Goal: Task Accomplishment & Management: Manage account settings

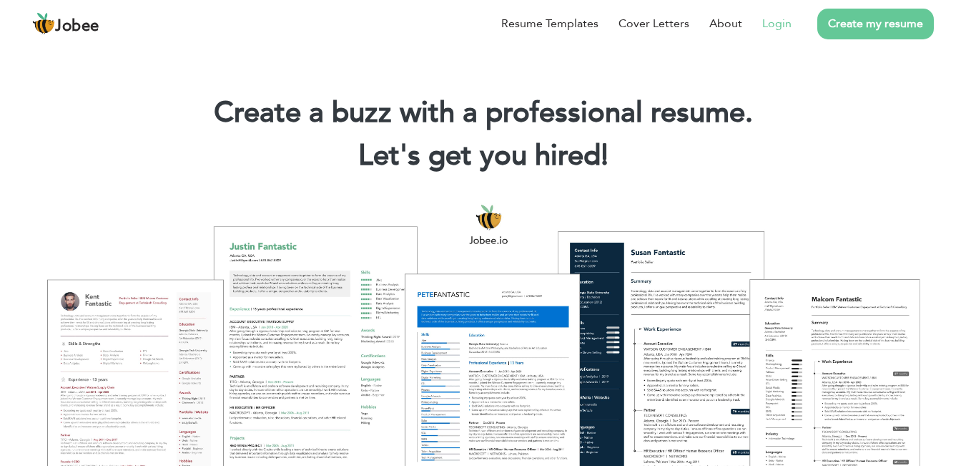
click at [783, 29] on link "Login" at bounding box center [776, 23] width 29 height 17
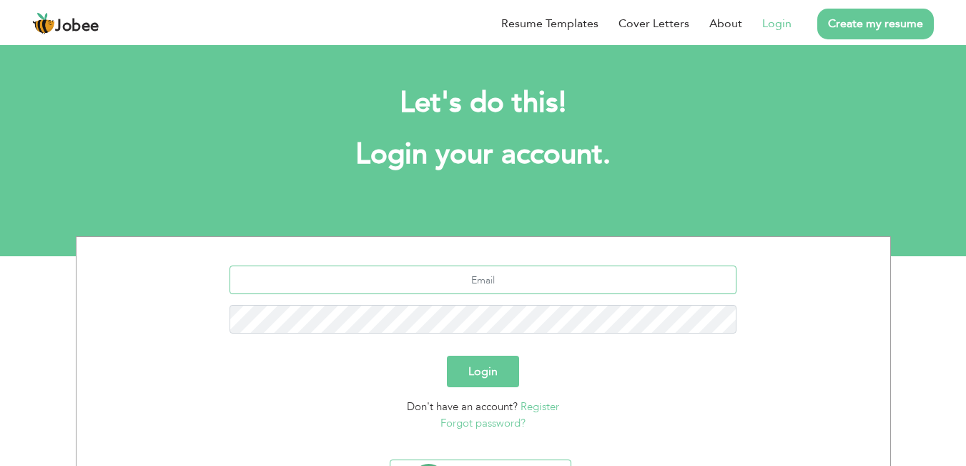
click at [577, 288] on input "text" at bounding box center [483, 279] width 507 height 29
type input "Shezikhan555@gmail.com"
click at [506, 422] on link "Forgot password?" at bounding box center [483, 423] width 85 height 14
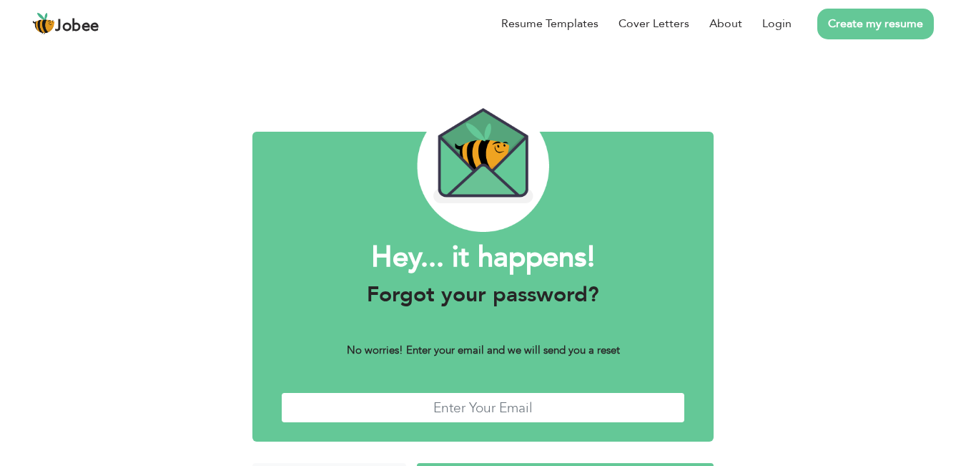
click at [553, 404] on input "text" at bounding box center [483, 407] width 405 height 31
type input "[EMAIL_ADDRESS][DOMAIN_NAME]"
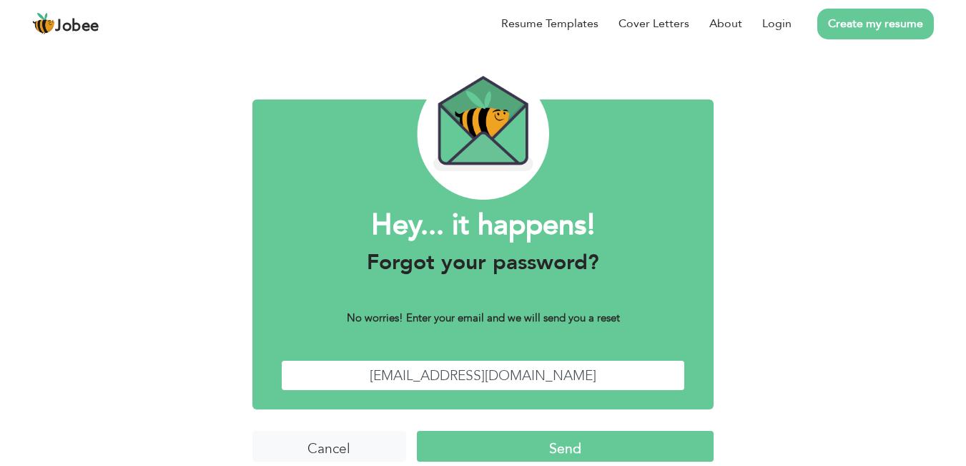
scroll to position [49, 0]
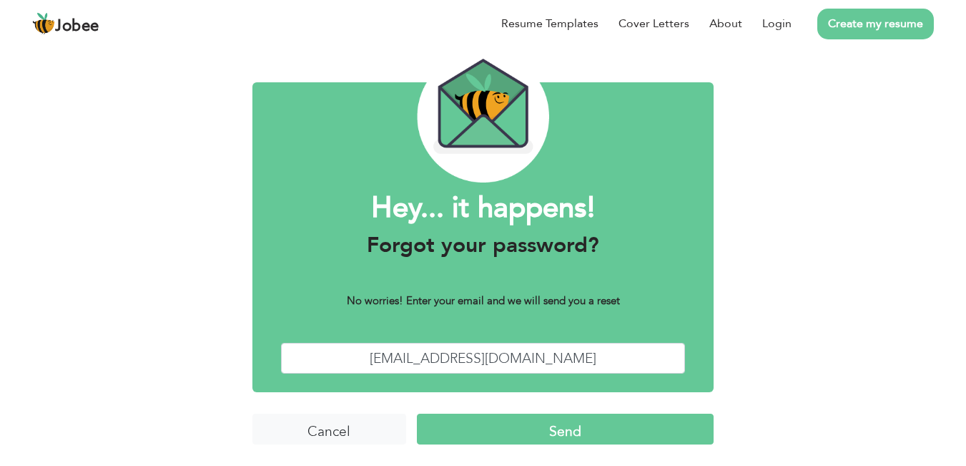
click at [642, 428] on input "Send" at bounding box center [565, 428] width 297 height 31
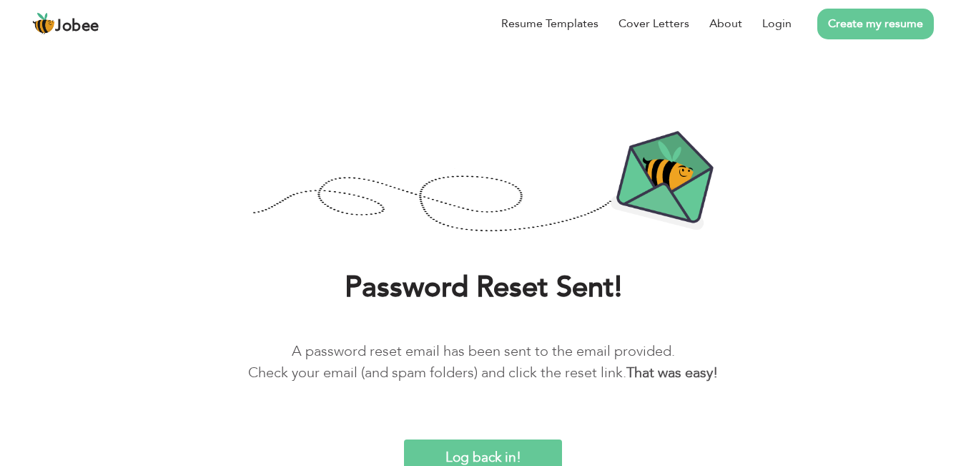
scroll to position [20, 0]
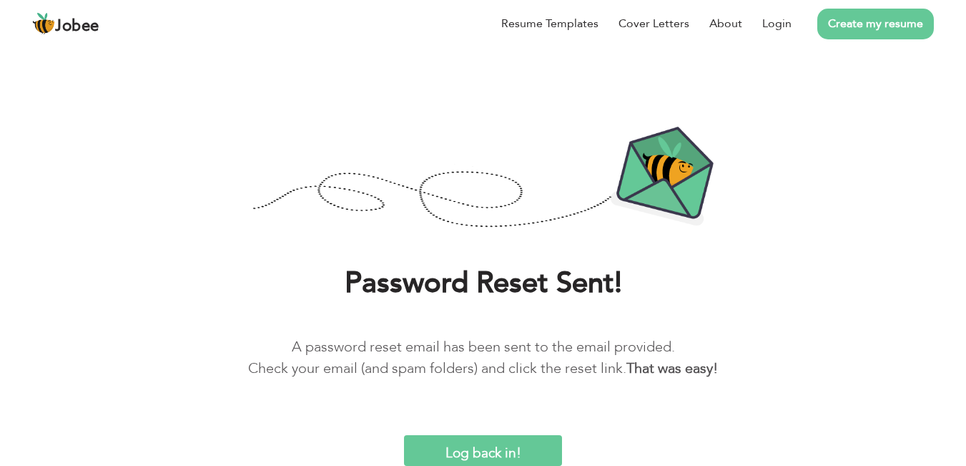
click at [853, 28] on link "Create my resume" at bounding box center [876, 24] width 117 height 31
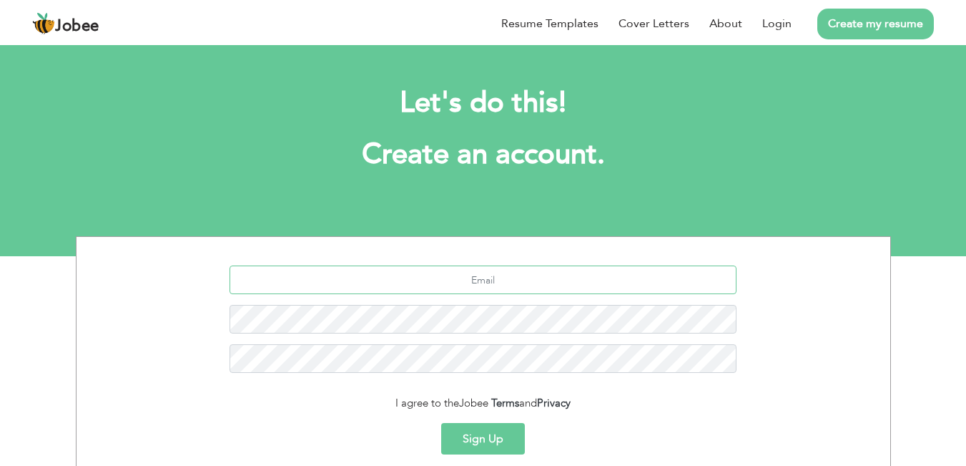
click at [576, 283] on input "text" at bounding box center [483, 279] width 507 height 29
click at [481, 439] on button "Sign Up" at bounding box center [483, 438] width 84 height 31
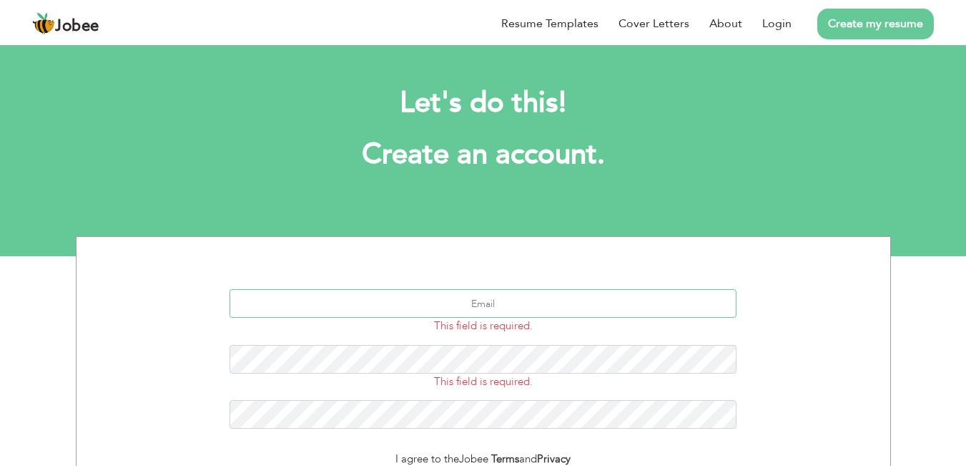
click at [533, 310] on input "text" at bounding box center [483, 303] width 507 height 29
click at [533, 311] on input "nj" at bounding box center [483, 303] width 507 height 29
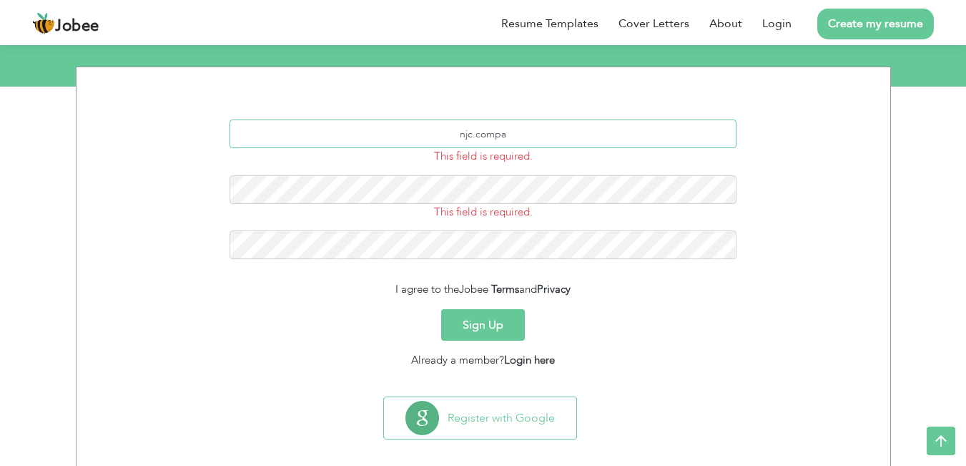
scroll to position [184, 0]
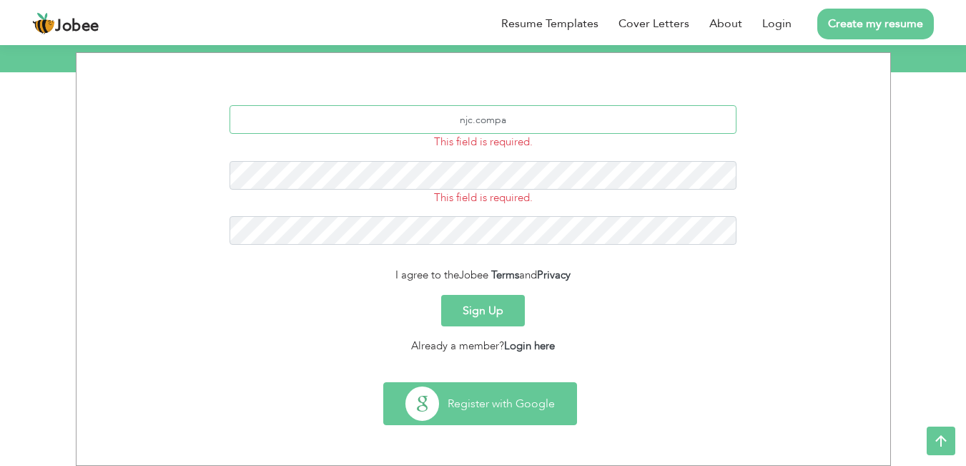
type input "njc.compa"
click at [417, 405] on button "Register with Google" at bounding box center [480, 403] width 192 height 41
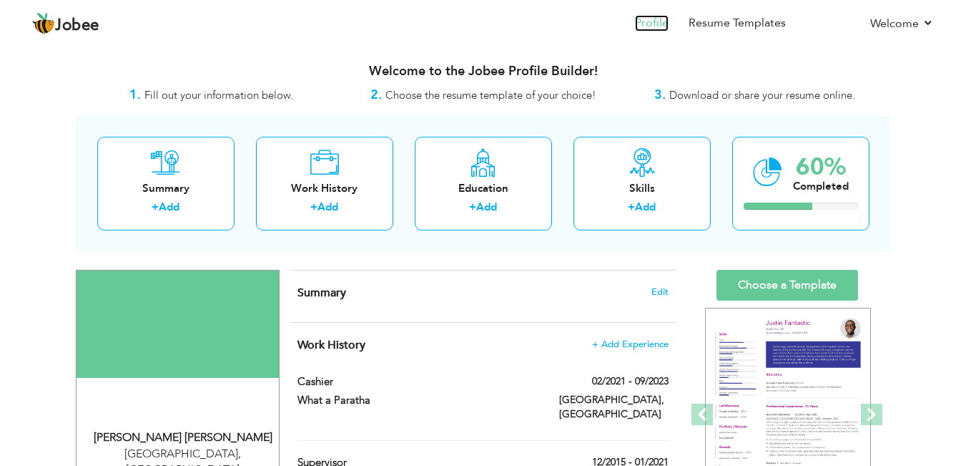
click at [661, 22] on link "Profile" at bounding box center [652, 23] width 34 height 16
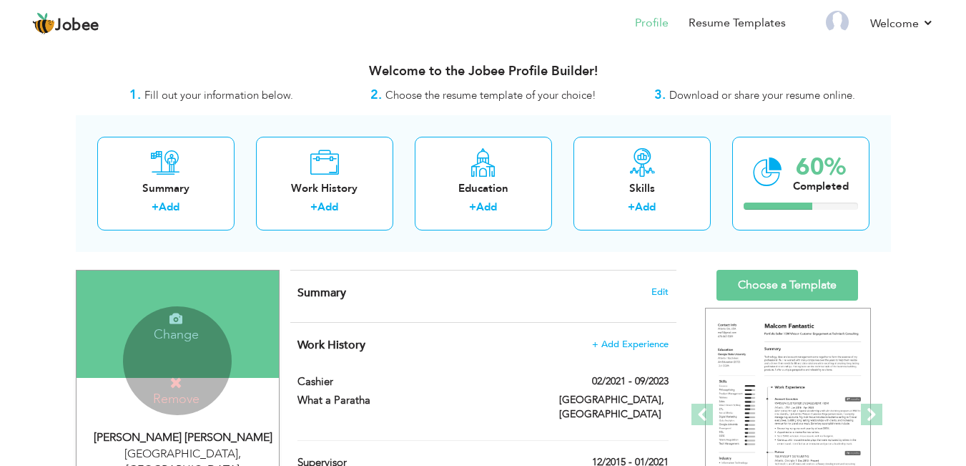
click at [212, 361] on div "Change Remove" at bounding box center [177, 360] width 109 height 109
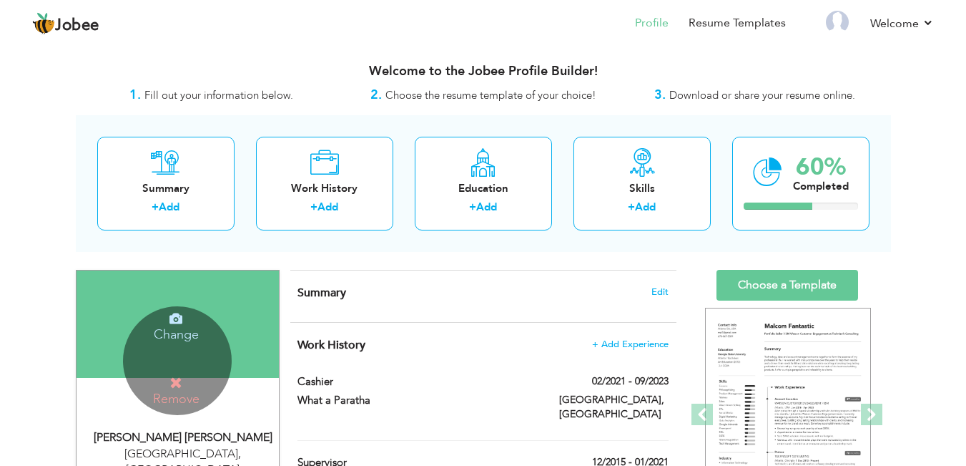
click at [182, 378] on icon at bounding box center [176, 382] width 13 height 13
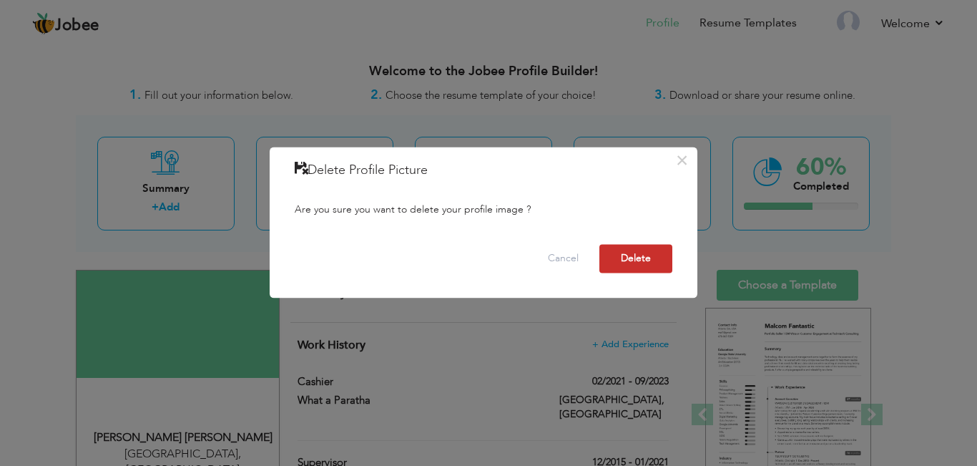
click at [628, 259] on button "Delete" at bounding box center [635, 258] width 73 height 29
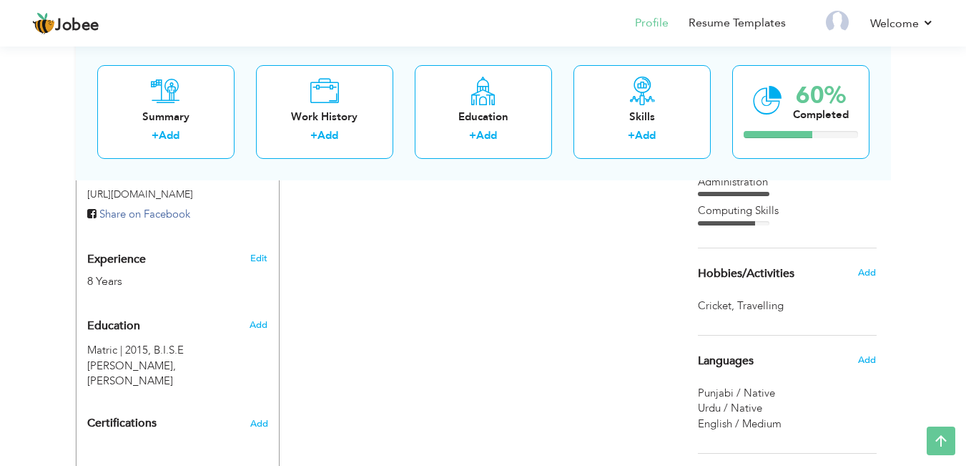
scroll to position [593, 0]
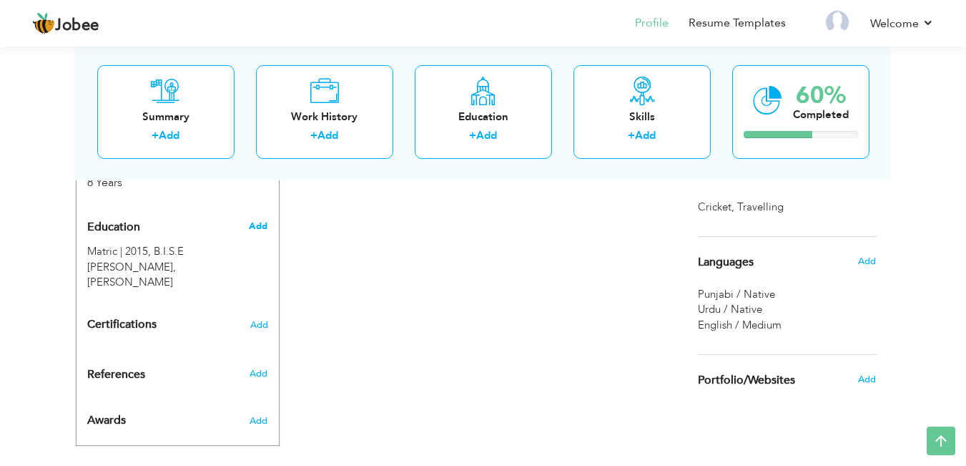
click at [252, 220] on span "Add" at bounding box center [258, 226] width 19 height 13
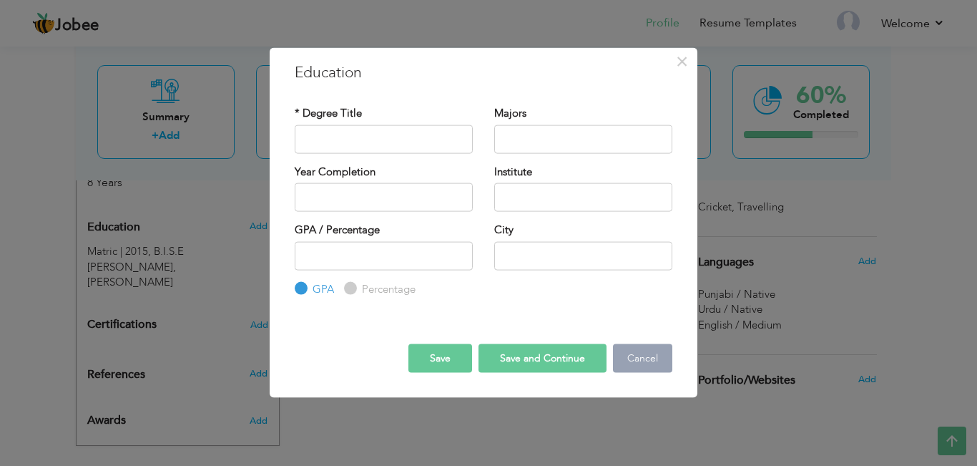
click at [629, 353] on button "Cancel" at bounding box center [642, 358] width 59 height 29
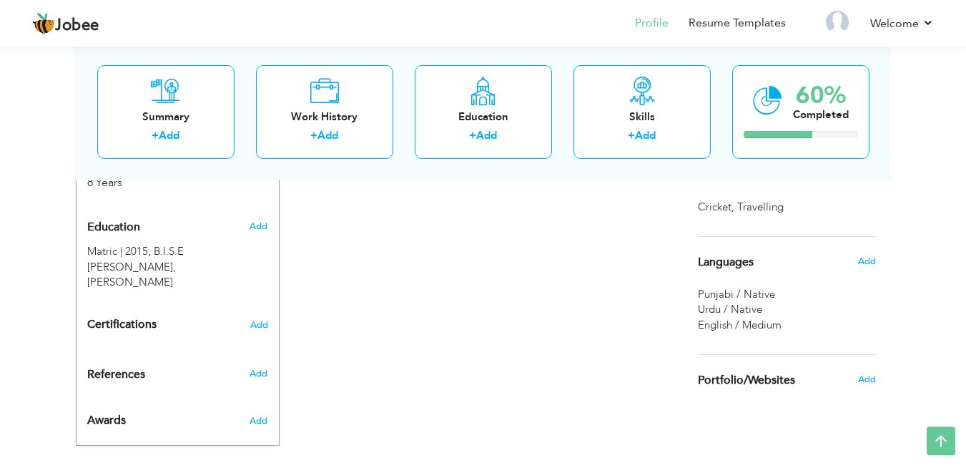
click at [104, 221] on span "Education" at bounding box center [113, 227] width 53 height 13
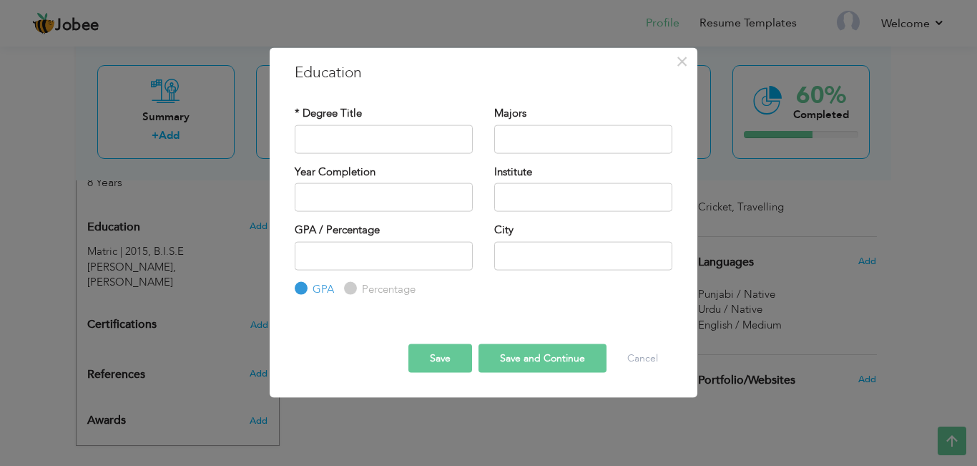
click at [127, 233] on div "× Education * Degree Title Majors Year Completion Institute GPA" at bounding box center [488, 233] width 977 height 466
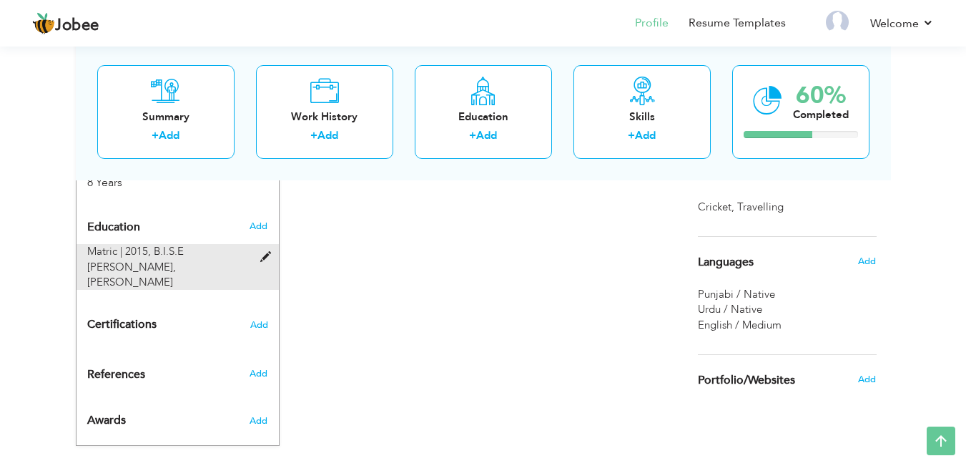
click at [268, 252] on span at bounding box center [269, 257] width 18 height 11
type input "Matric"
type input "2015"
type input "B.I.S.E Multan"
radio input "false"
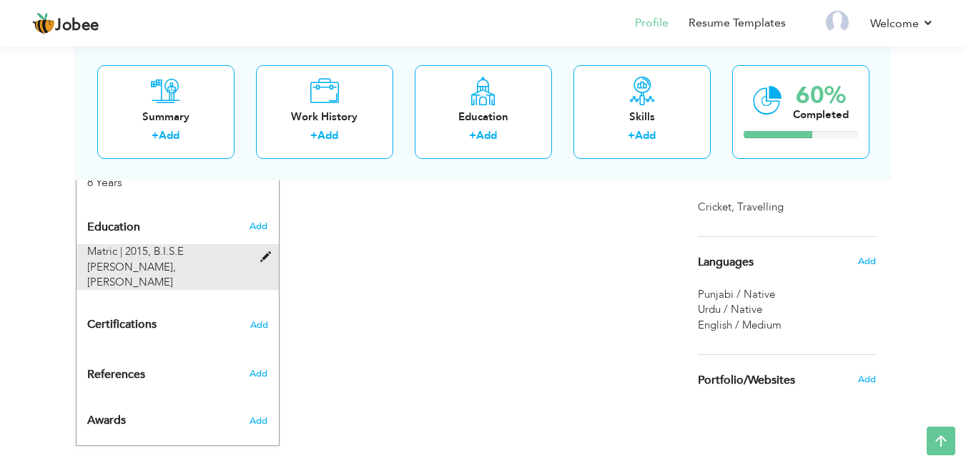
radio input "true"
type input "Tibba Sultan Pur"
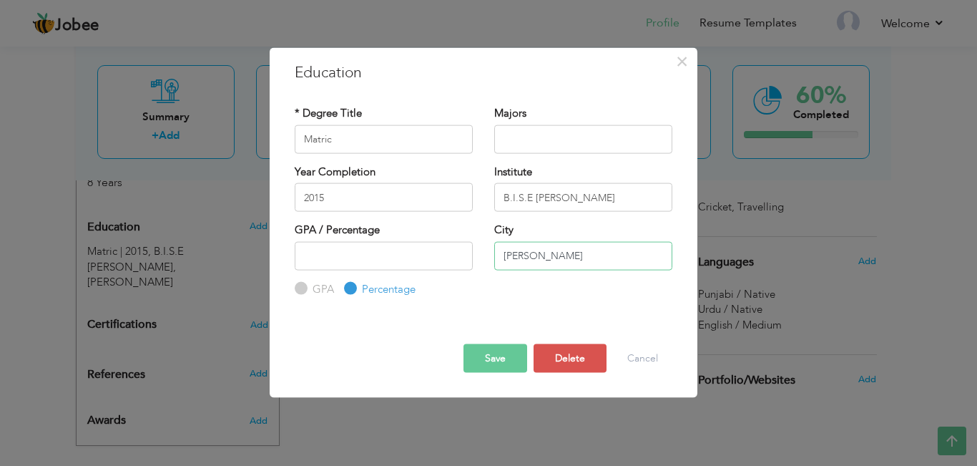
drag, startPoint x: 593, startPoint y: 252, endPoint x: 416, endPoint y: 247, distance: 177.5
click at [416, 247] on div "GPA / Percentage GPA Percentage City" at bounding box center [483, 259] width 399 height 74
click at [949, 303] on div "× Education * Degree Title Matric Majors Year Completion 2015 GPA" at bounding box center [488, 233] width 977 height 466
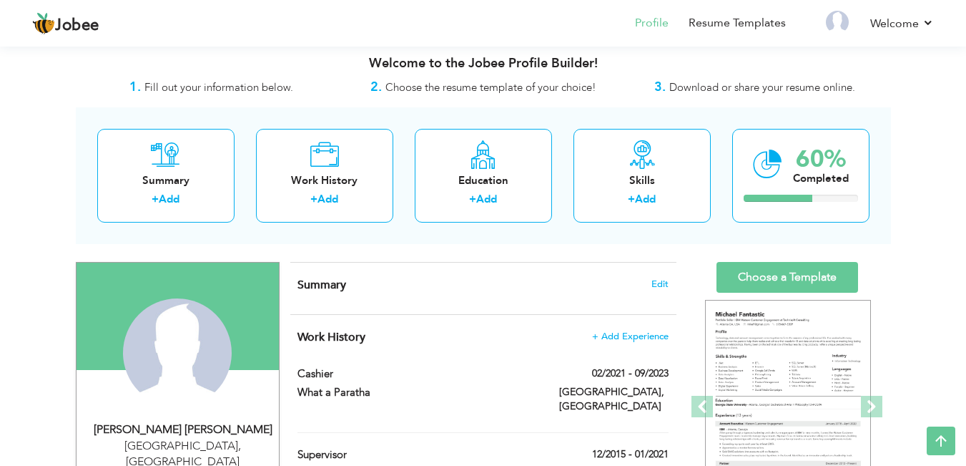
scroll to position [0, 0]
